Goal: Information Seeking & Learning: Check status

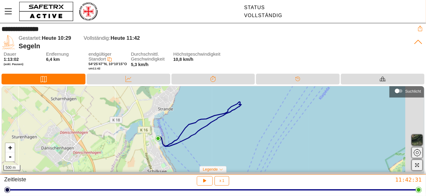
drag, startPoint x: 242, startPoint y: 139, endPoint x: 217, endPoint y: 133, distance: 25.7
click at [217, 133] on div "+ - 500 m" at bounding box center [213, 129] width 423 height 86
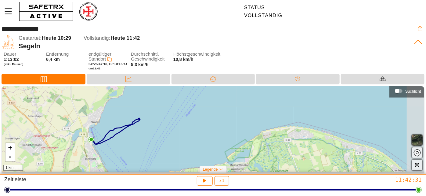
drag, startPoint x: 211, startPoint y: 138, endPoint x: 121, endPoint y: 144, distance: 90.3
click at [121, 144] on div "+ - 1 km" at bounding box center [213, 129] width 423 height 86
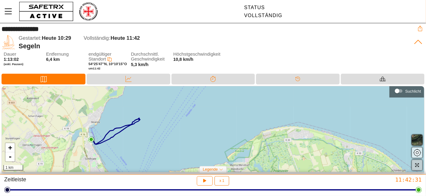
click at [419, 166] on icon "button" at bounding box center [417, 164] width 5 height 5
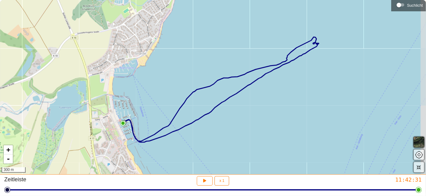
drag, startPoint x: 347, startPoint y: 137, endPoint x: 327, endPoint y: 129, distance: 21.6
click at [327, 129] on div "+ - 300 m" at bounding box center [213, 87] width 426 height 174
click at [202, 185] on div at bounding box center [213, 189] width 412 height 9
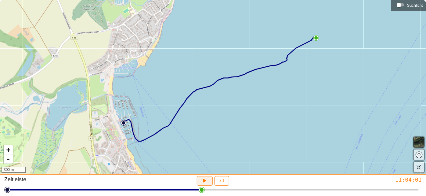
click at [205, 182] on icon "button" at bounding box center [205, 180] width 6 height 6
click at [15, 193] on div at bounding box center [213, 189] width 412 height 9
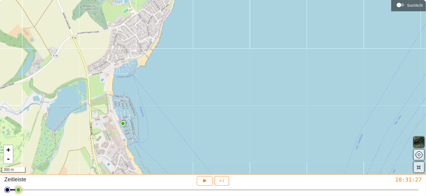
click at [13, 192] on div at bounding box center [213, 189] width 412 height 9
click at [202, 182] on icon "button" at bounding box center [205, 180] width 6 height 6
click at [221, 180] on span "x 1" at bounding box center [222, 181] width 5 height 4
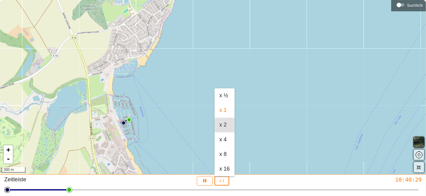
click at [226, 126] on div "x 2" at bounding box center [225, 125] width 10 height 7
type input "2"
